Goal: Task Accomplishment & Management: Complete application form

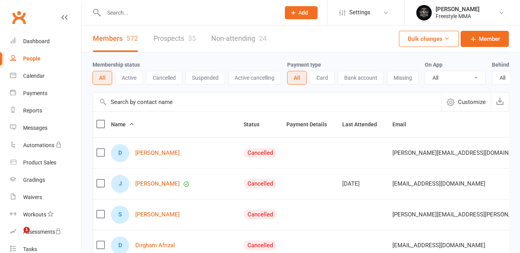
select select "50"
type input "b"
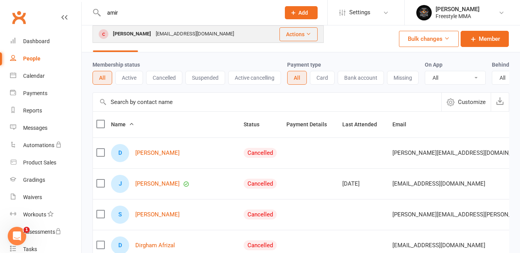
type input "amir"
click at [121, 32] on div "[PERSON_NAME]" at bounding box center [132, 34] width 43 height 11
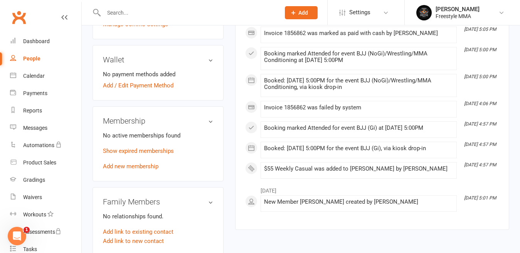
scroll to position [231, 0]
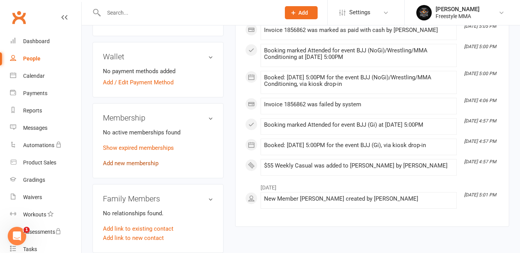
click at [139, 163] on link "Add new membership" at bounding box center [131, 163] width 56 height 7
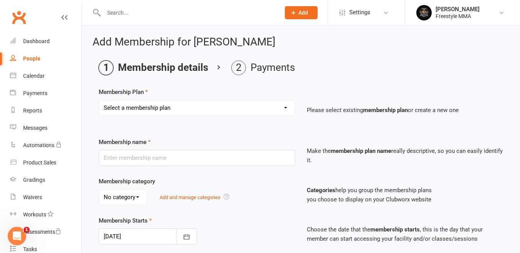
click at [140, 107] on select "Select a membership plan Create new Membership Plan $49 Unlimited $55 Weekly Ca…" at bounding box center [197, 107] width 196 height 15
select select "2"
click at [99, 100] on select "Select a membership plan Create new Membership Plan $49 Unlimited $55 Weekly Ca…" at bounding box center [197, 107] width 196 height 15
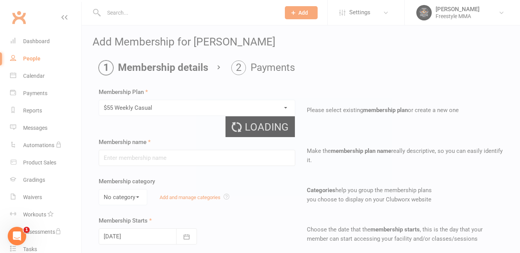
type input "$55 Weekly Casual"
type input "7"
select select "0"
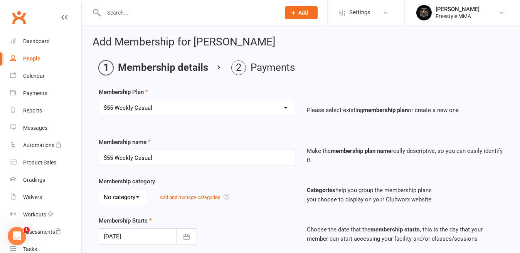
click at [131, 121] on div "Select a membership plan Create new Membership Plan $49 Unlimited $55 Weekly Ca…" at bounding box center [197, 113] width 208 height 27
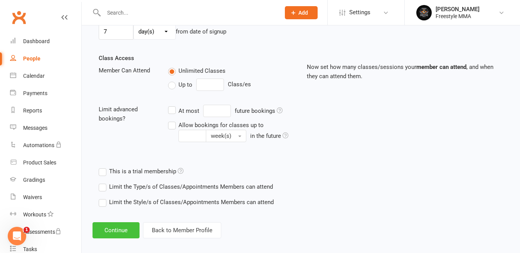
scroll to position [252, 0]
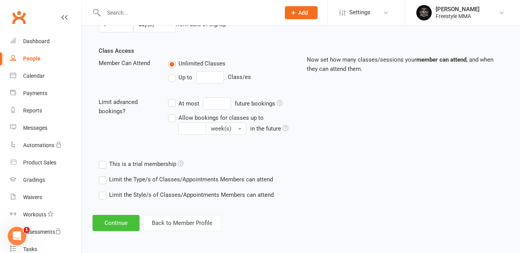
click at [109, 222] on button "Continue" at bounding box center [116, 223] width 47 height 16
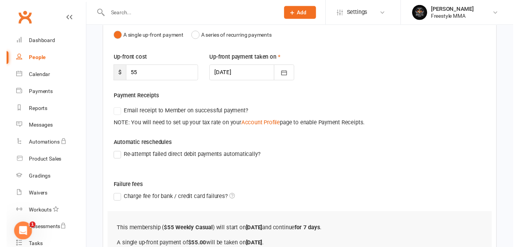
scroll to position [167, 0]
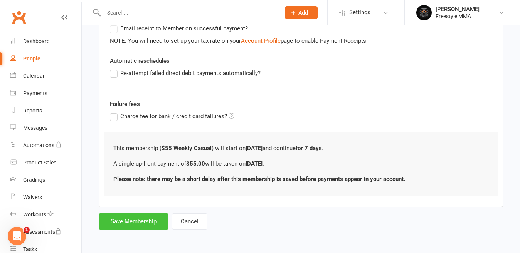
click at [135, 220] on button "Save Membership" at bounding box center [134, 222] width 70 height 16
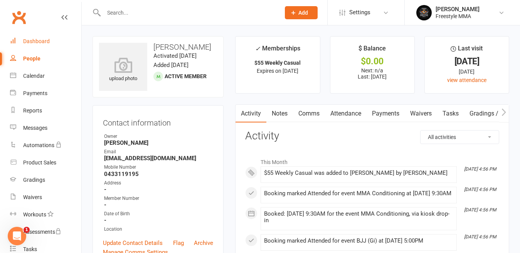
click at [50, 43] on link "Dashboard" at bounding box center [45, 41] width 71 height 17
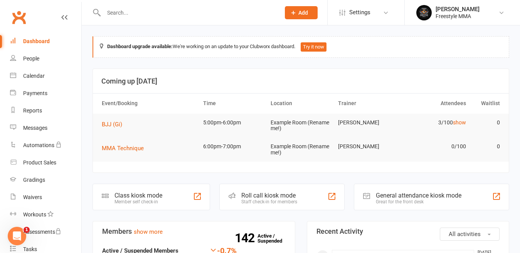
click at [61, 18] on icon at bounding box center [64, 17] width 6 height 6
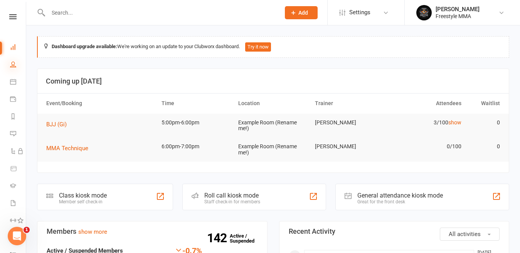
click at [11, 65] on icon at bounding box center [13, 64] width 6 height 6
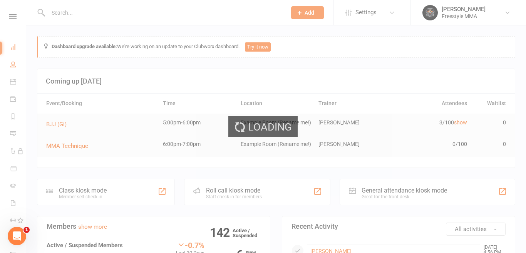
select select "50"
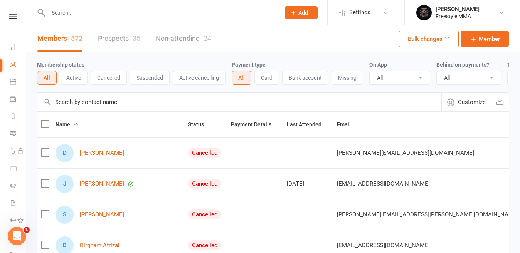
click at [13, 14] on nav "Clubworx Dashboard People Calendar Payments Reports Messages Automations Produc…" at bounding box center [13, 128] width 26 height 253
click at [9, 17] on icon at bounding box center [12, 16] width 7 height 5
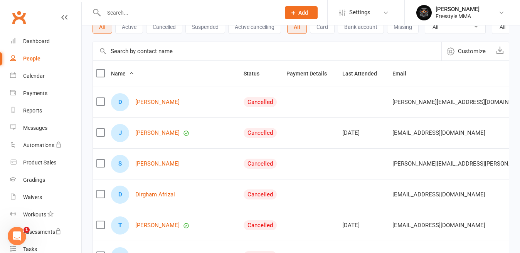
scroll to position [116, 0]
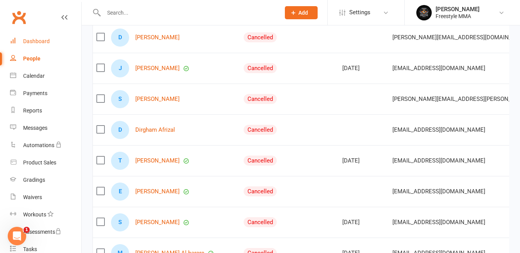
drag, startPoint x: 36, startPoint y: 42, endPoint x: 170, endPoint y: 69, distance: 136.8
click at [36, 43] on div "Dashboard" at bounding box center [36, 41] width 27 height 6
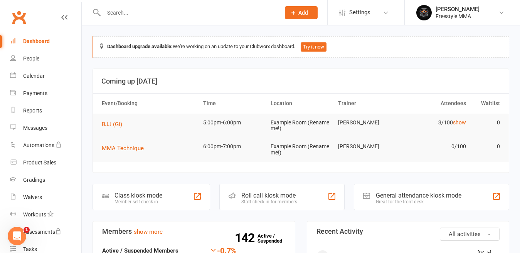
click at [61, 17] on icon at bounding box center [64, 17] width 6 height 6
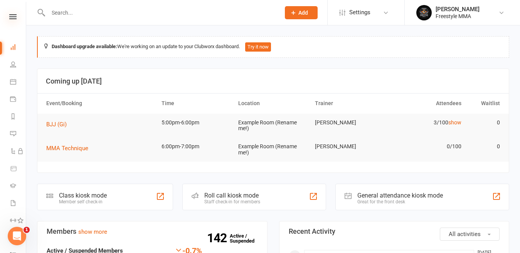
click at [12, 16] on icon at bounding box center [12, 16] width 7 height 5
